Goal: Information Seeking & Learning: Learn about a topic

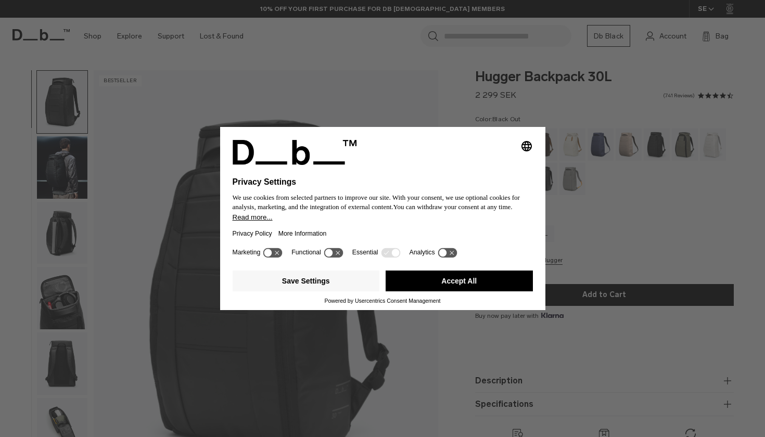
click at [454, 287] on button "Accept All" at bounding box center [459, 281] width 147 height 21
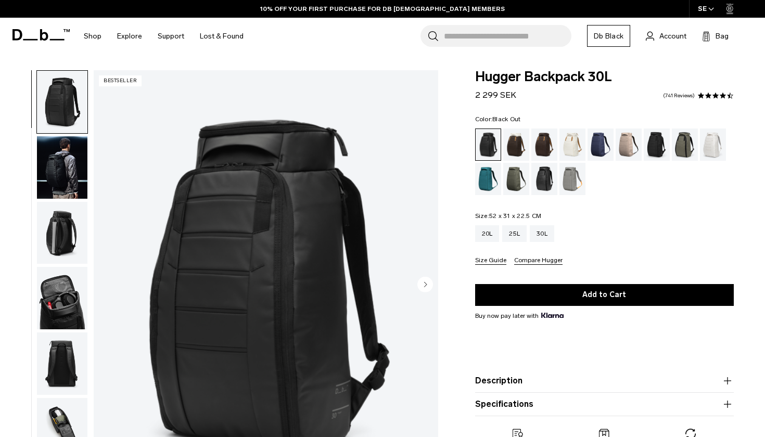
click at [54, 178] on img "button" at bounding box center [62, 167] width 51 height 62
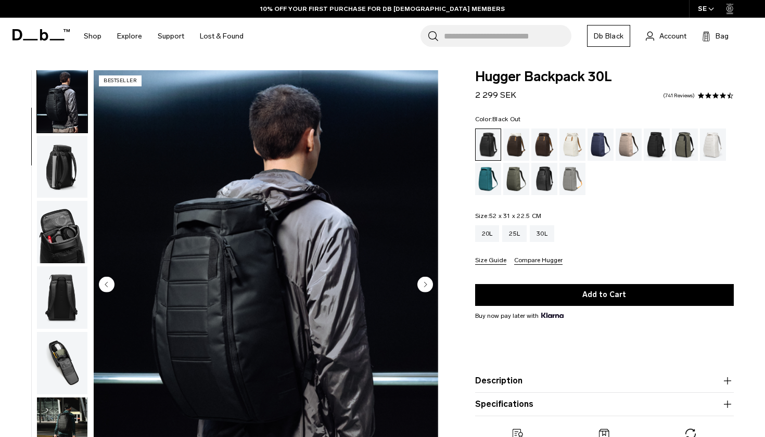
click at [50, 166] on img "button" at bounding box center [62, 167] width 51 height 62
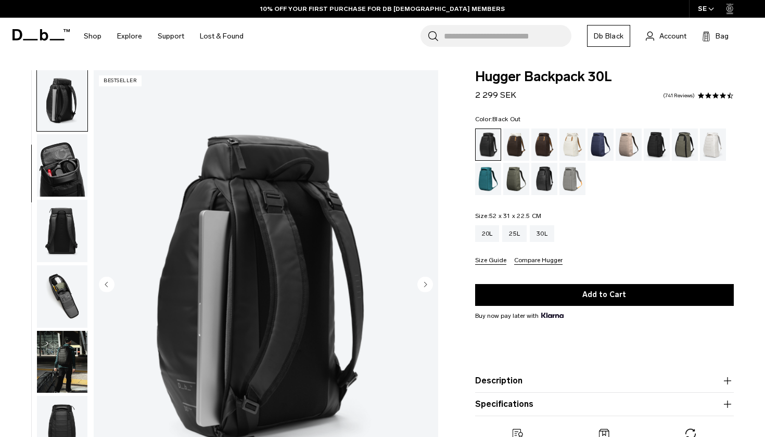
click at [51, 185] on img "button" at bounding box center [62, 165] width 51 height 62
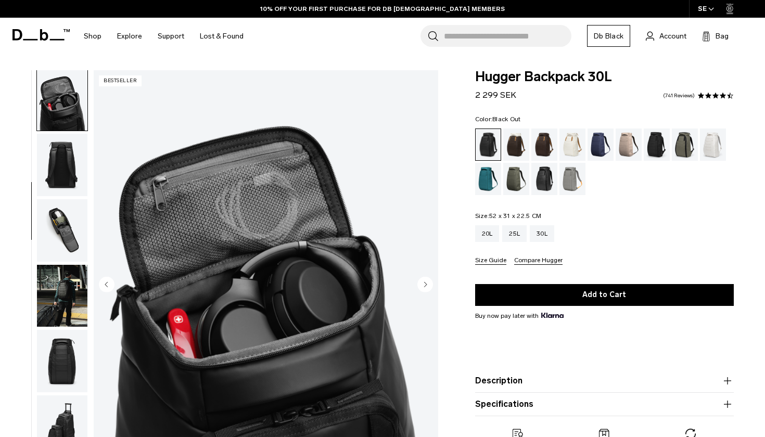
click at [51, 195] on img "button" at bounding box center [62, 165] width 51 height 62
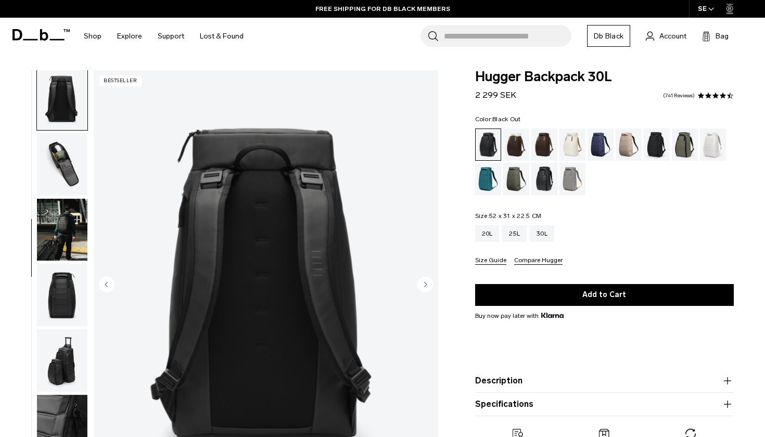
click at [52, 214] on img "button" at bounding box center [62, 230] width 51 height 62
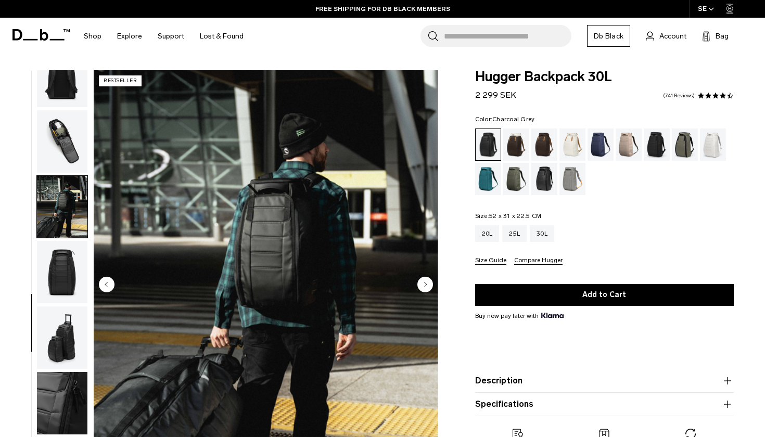
click at [657, 152] on div "Charcoal Grey" at bounding box center [657, 145] width 27 height 32
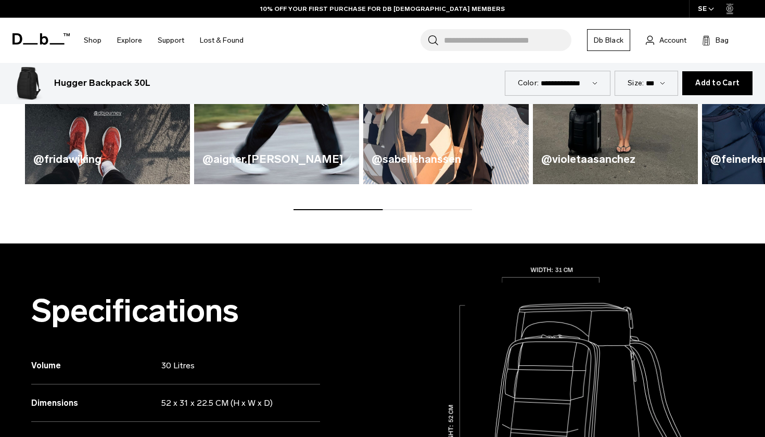
scroll to position [449, 0]
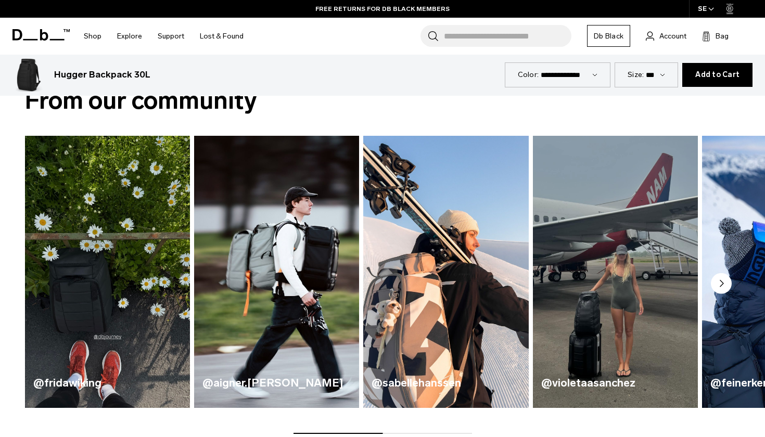
click at [711, 280] on icon "Next slide" at bounding box center [721, 283] width 21 height 21
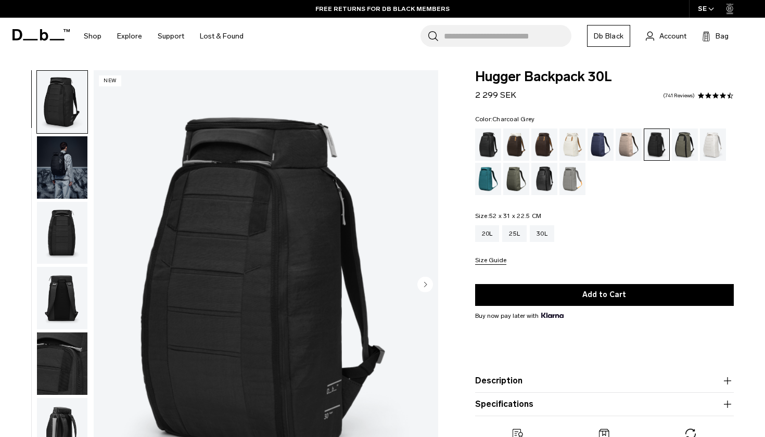
scroll to position [0, 0]
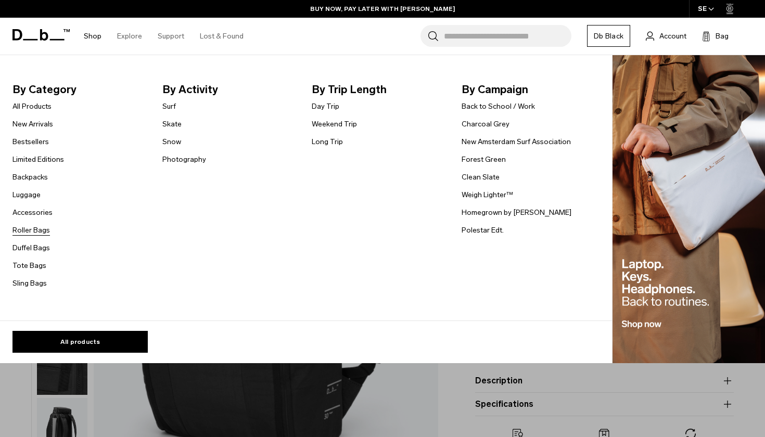
click at [42, 233] on link "Roller Bags" at bounding box center [30, 230] width 37 height 11
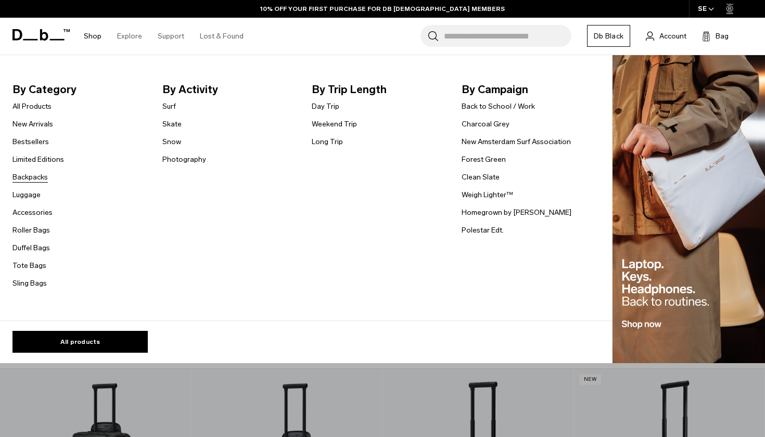
click at [43, 181] on link "Backpacks" at bounding box center [29, 177] width 35 height 11
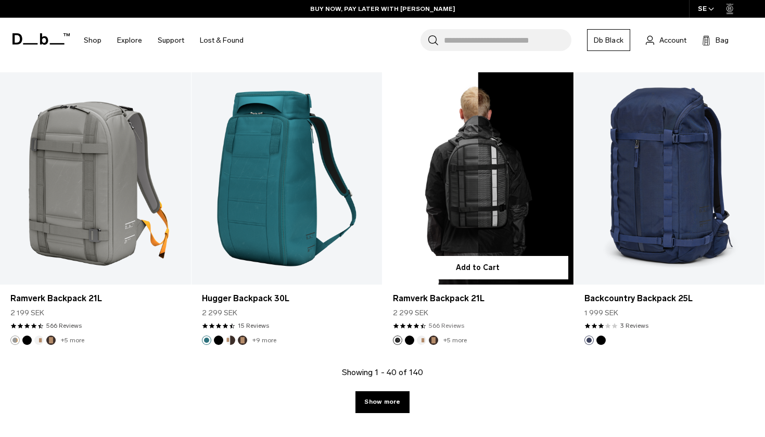
scroll to position [2833, 0]
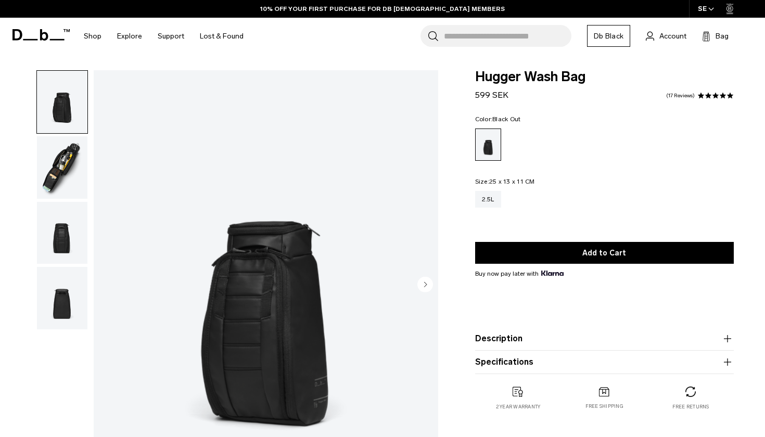
click at [62, 173] on img "button" at bounding box center [62, 167] width 51 height 62
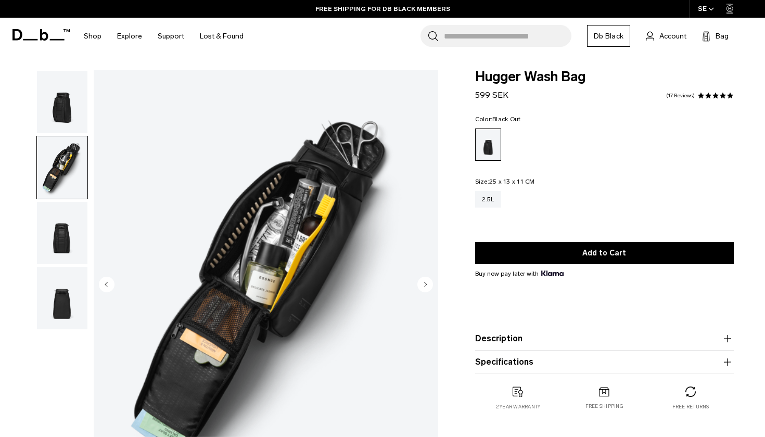
click at [59, 225] on img "button" at bounding box center [62, 233] width 51 height 62
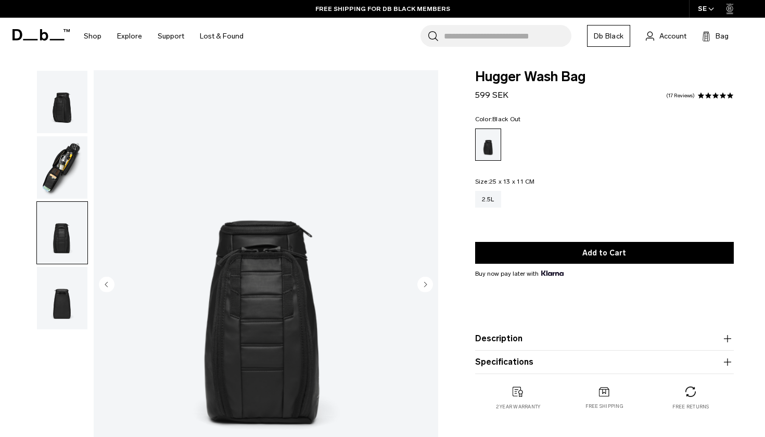
click at [70, 287] on img "button" at bounding box center [62, 298] width 51 height 62
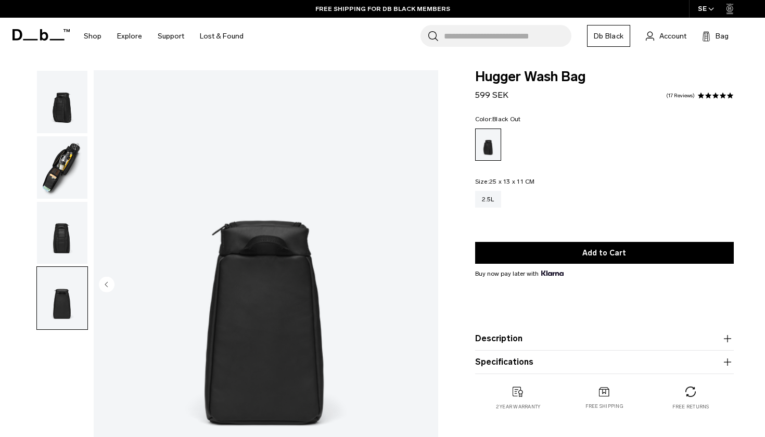
click at [68, 251] on img "button" at bounding box center [62, 233] width 51 height 62
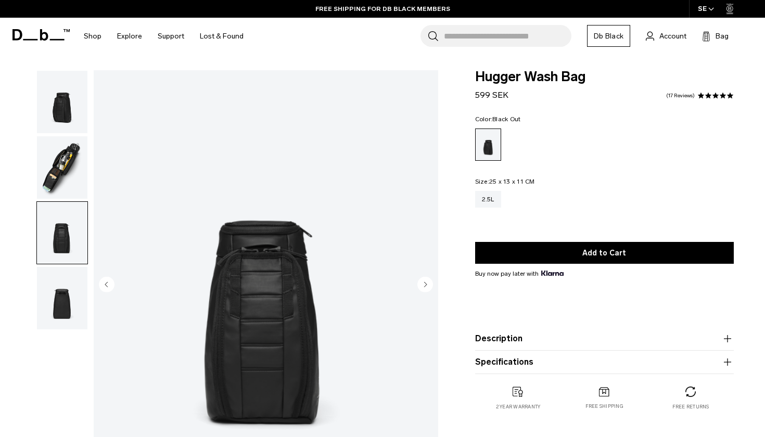
click at [68, 181] on img "button" at bounding box center [62, 167] width 51 height 62
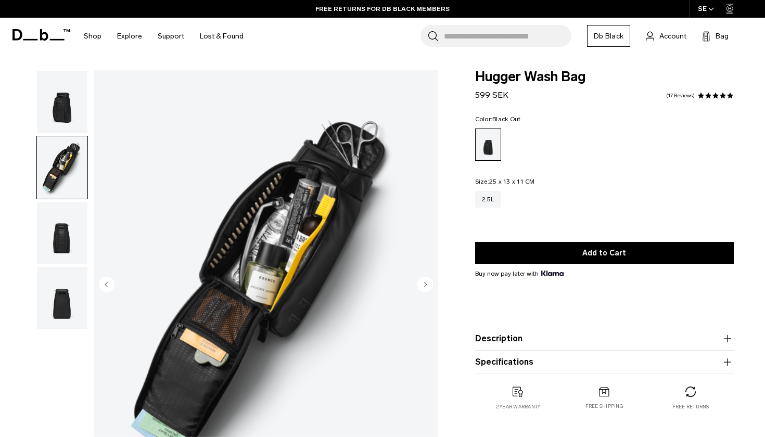
click at [56, 133] on img "button" at bounding box center [62, 102] width 51 height 62
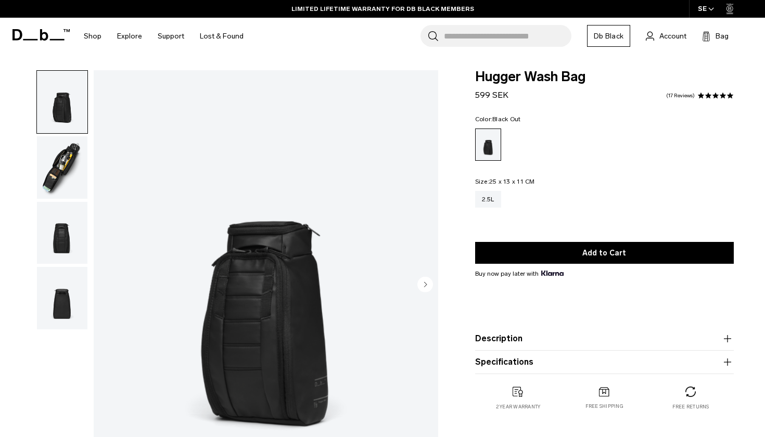
click at [67, 159] on img "button" at bounding box center [62, 167] width 51 height 62
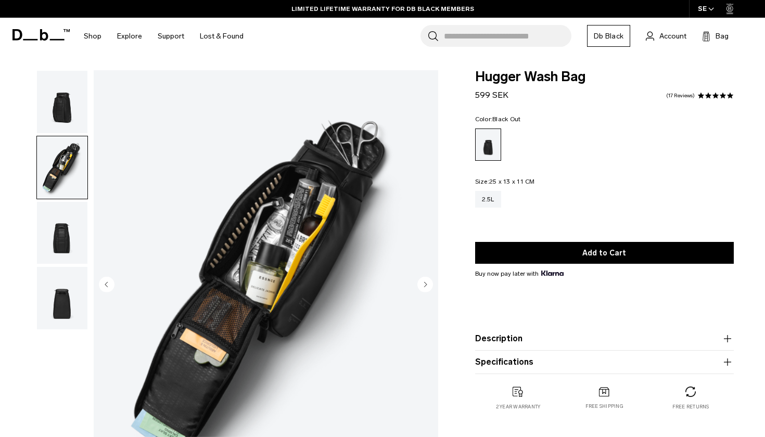
click at [72, 226] on img "button" at bounding box center [62, 233] width 51 height 62
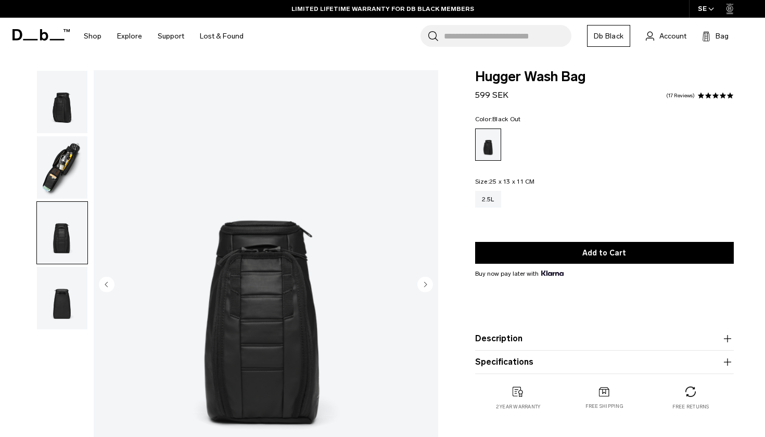
click at [61, 291] on img "button" at bounding box center [62, 298] width 51 height 62
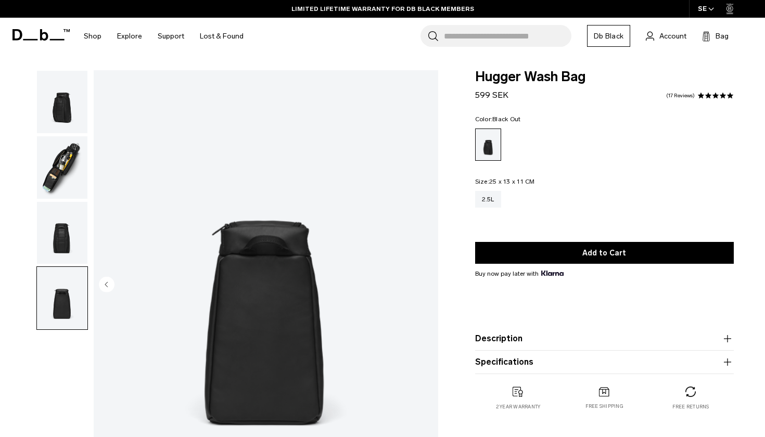
click at [57, 167] on img "button" at bounding box center [62, 167] width 51 height 62
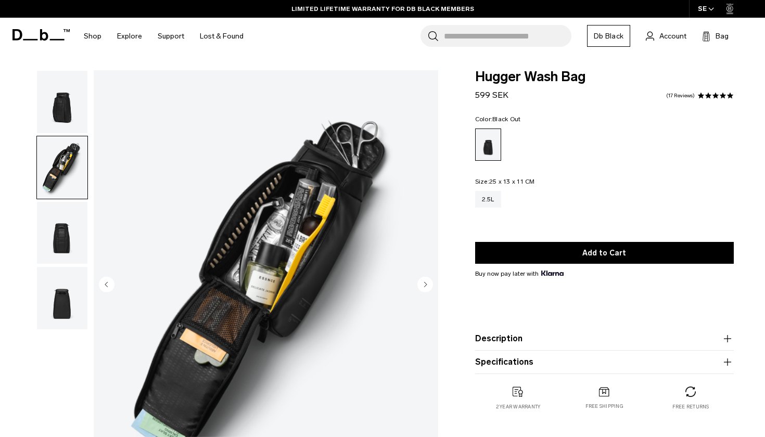
click at [67, 114] on img "button" at bounding box center [62, 102] width 51 height 62
